Goal: Find specific page/section: Find specific page/section

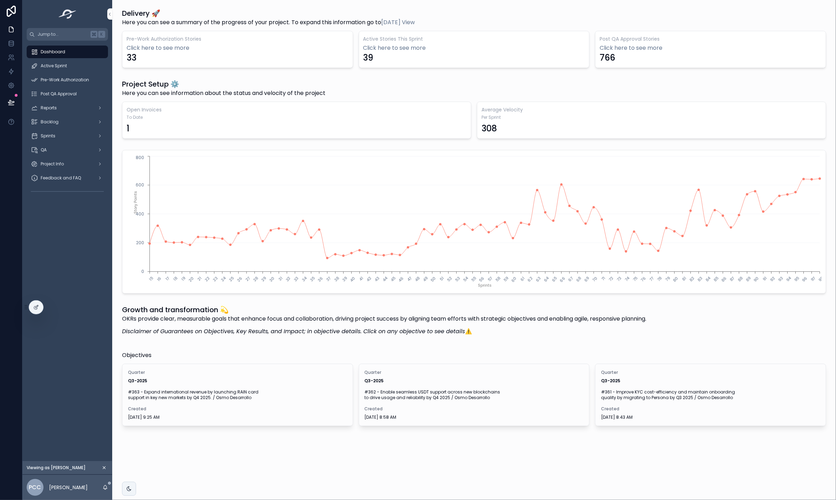
click at [0, 0] on div at bounding box center [0, 0] width 0 height 0
click at [0, 0] on icon at bounding box center [0, 0] width 0 height 0
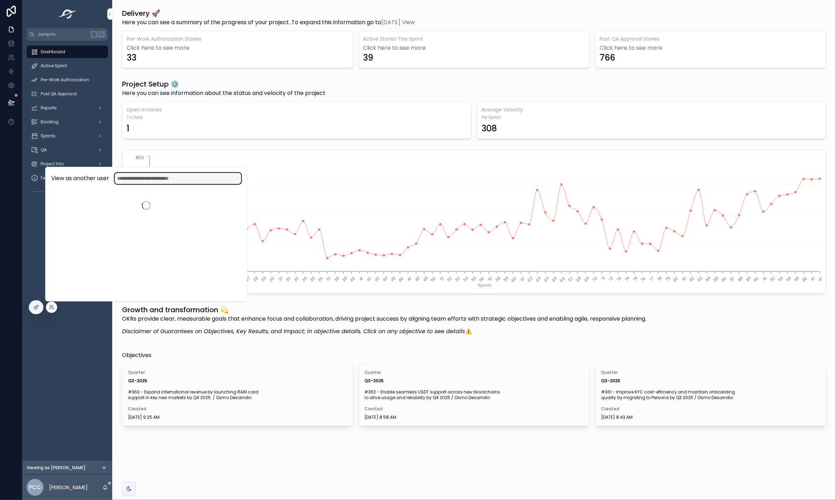
click at [153, 181] on input "text" at bounding box center [178, 178] width 127 height 11
type input "*******"
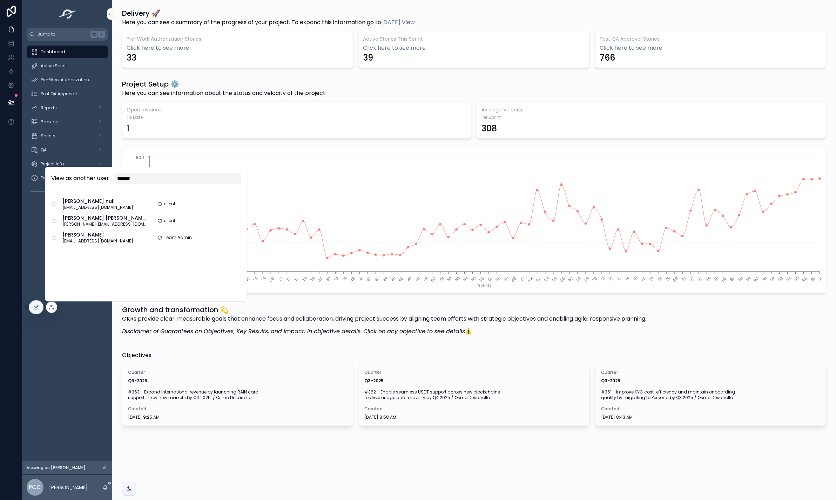
click at [0, 0] on button "Select" at bounding box center [0, 0] width 0 height 0
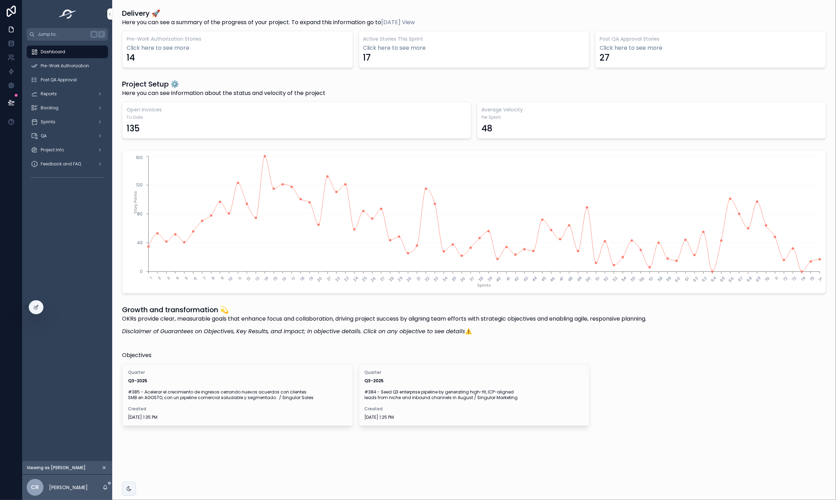
click at [79, 67] on span "Pre-Work Authorization" at bounding box center [65, 66] width 48 height 6
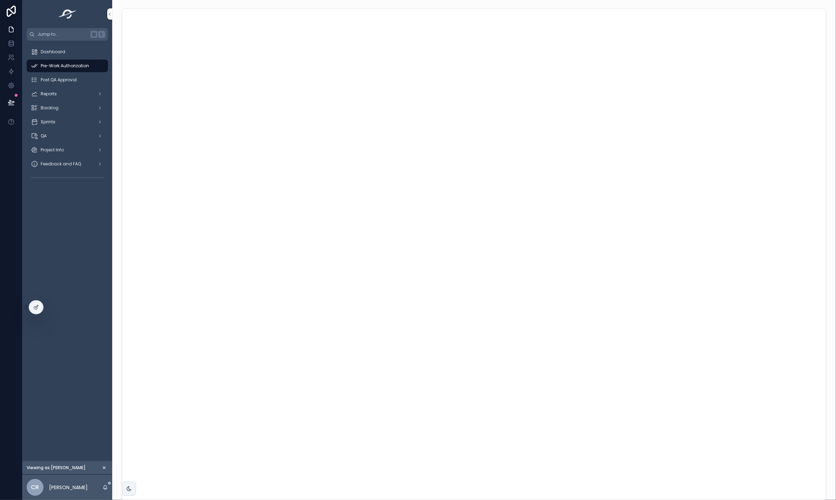
click at [71, 79] on span "Post QA Approval" at bounding box center [59, 80] width 36 height 6
